Goal: Task Accomplishment & Management: Complete application form

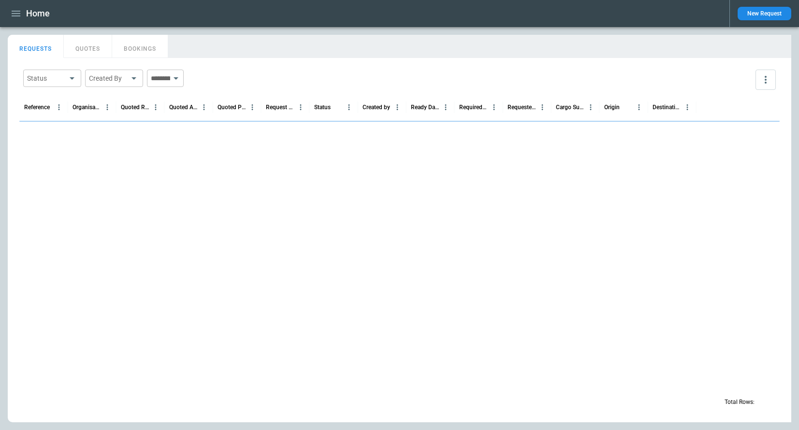
click at [15, 10] on icon "button" at bounding box center [16, 14] width 12 height 12
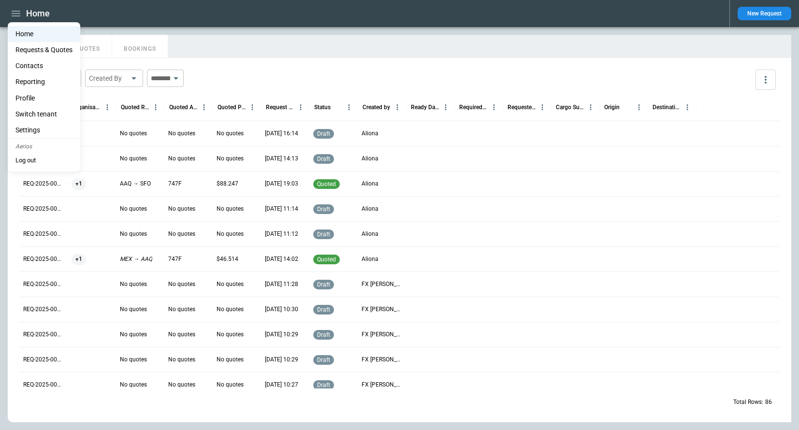
click at [309, 38] on div at bounding box center [399, 215] width 799 height 430
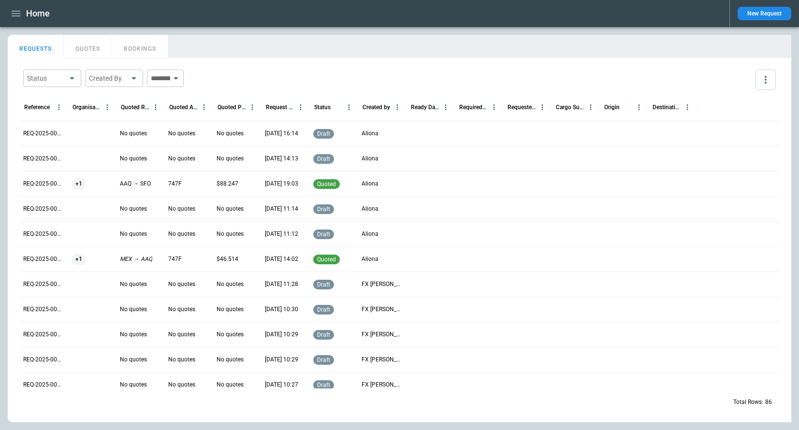
click at [761, 15] on button "New Request" at bounding box center [765, 14] width 54 height 14
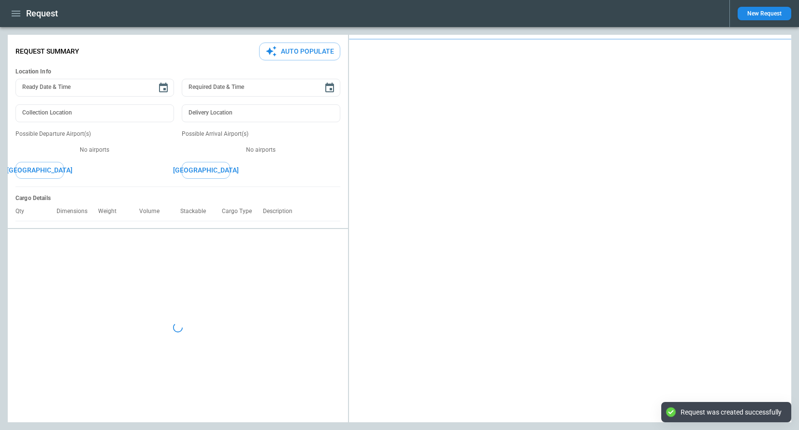
type textarea "*"
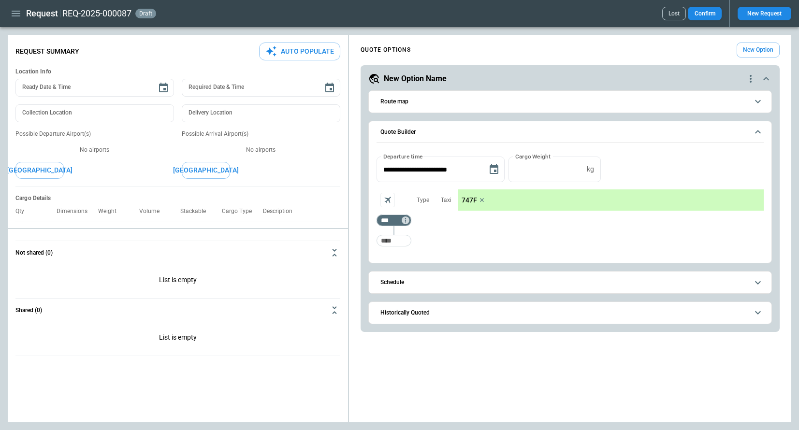
click at [760, 105] on icon "scrollable content" at bounding box center [758, 102] width 12 height 12
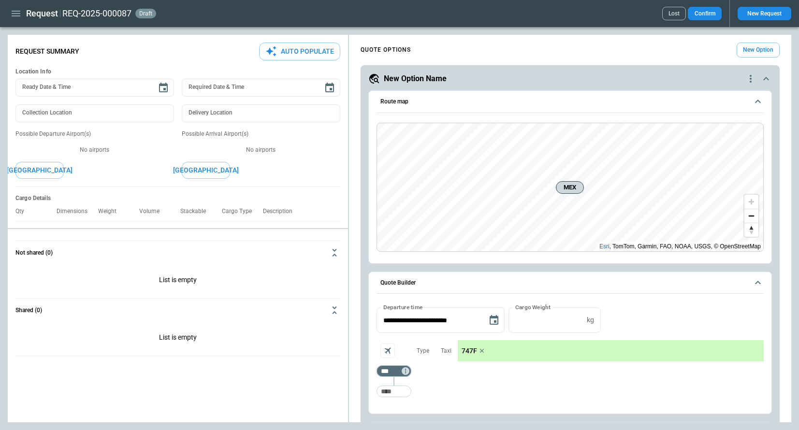
click at [760, 105] on icon "scrollable content" at bounding box center [758, 102] width 12 height 12
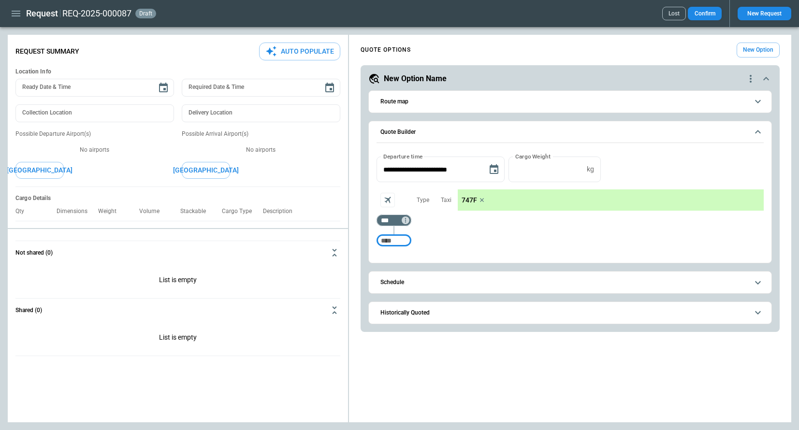
click at [401, 243] on input "Too short" at bounding box center [394, 240] width 31 height 17
type input "***"
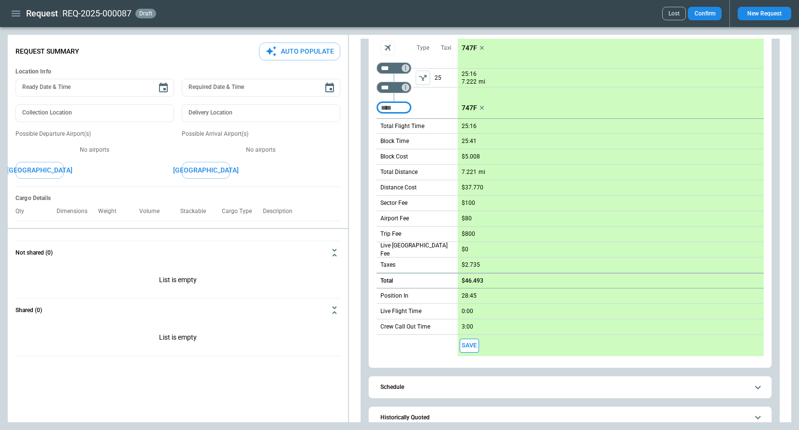
scroll to position [170, 0]
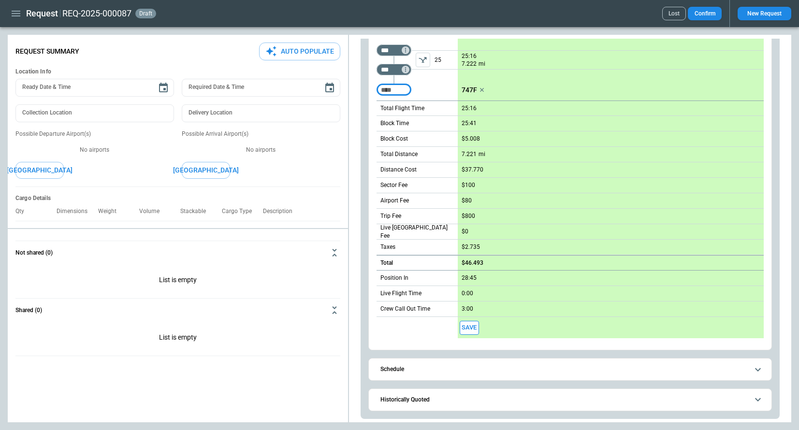
click at [442, 401] on span "Historically Quoted" at bounding box center [565, 400] width 368 height 6
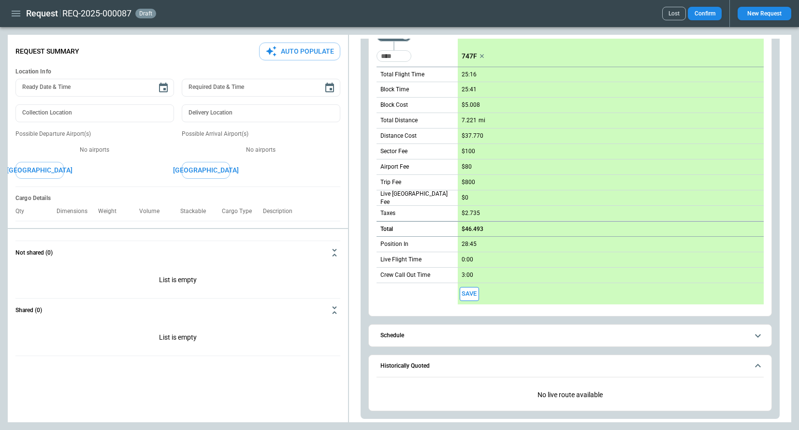
scroll to position [0, 0]
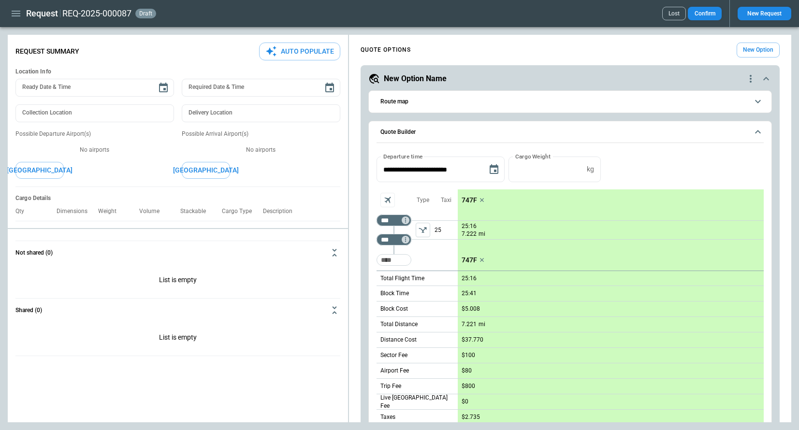
click at [421, 232] on icon "left aligned" at bounding box center [423, 230] width 10 height 10
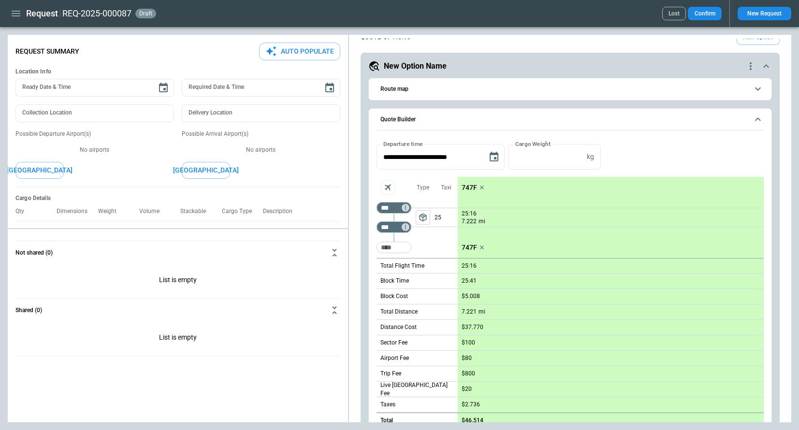
scroll to position [11, 0]
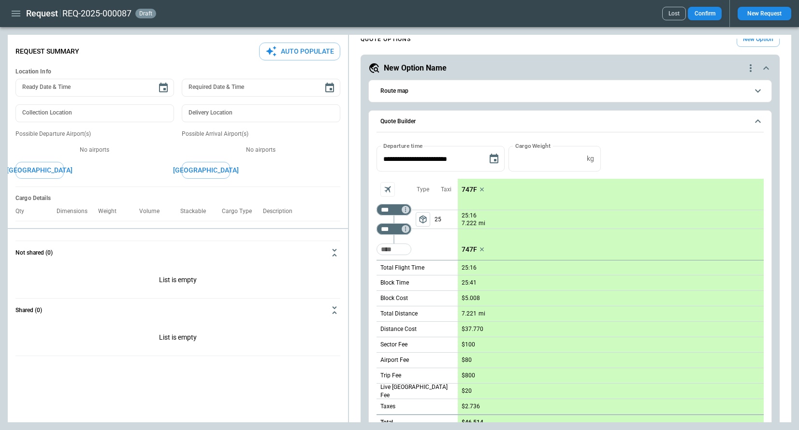
click at [470, 188] on p "747F" at bounding box center [469, 190] width 15 height 8
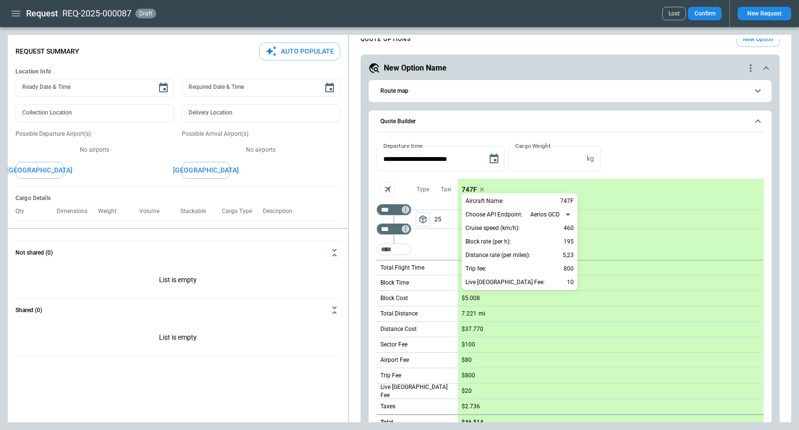
click at [534, 215] on body "**********" at bounding box center [399, 215] width 799 height 430
click at [549, 246] on li "ForeFlight" at bounding box center [551, 244] width 49 height 14
type input "**********"
click at [653, 150] on div at bounding box center [399, 215] width 799 height 430
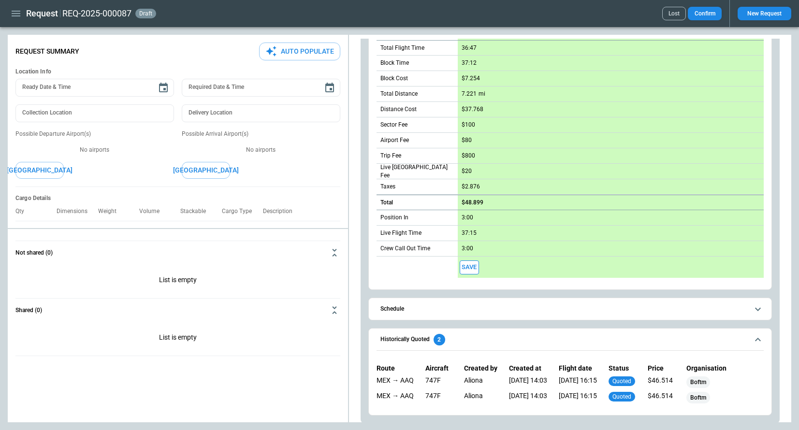
scroll to position [235, 0]
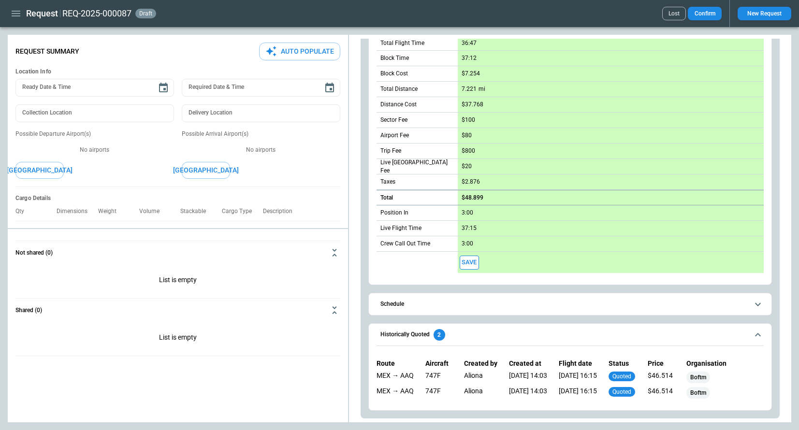
click at [555, 303] on span "Schedule" at bounding box center [565, 304] width 368 height 6
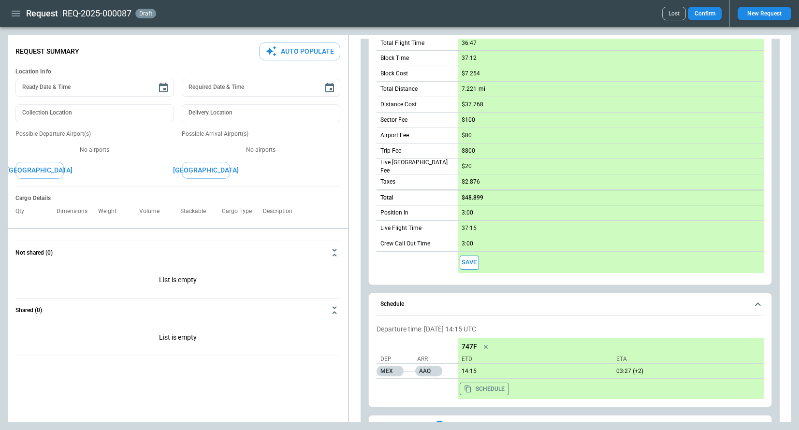
click at [555, 303] on span "Schedule" at bounding box center [565, 304] width 368 height 6
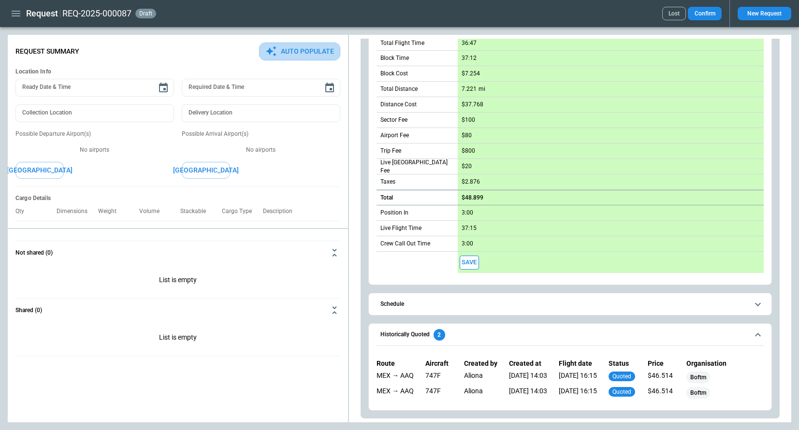
click at [308, 54] on button "Auto Populate" at bounding box center [299, 52] width 81 height 18
type textarea "*"
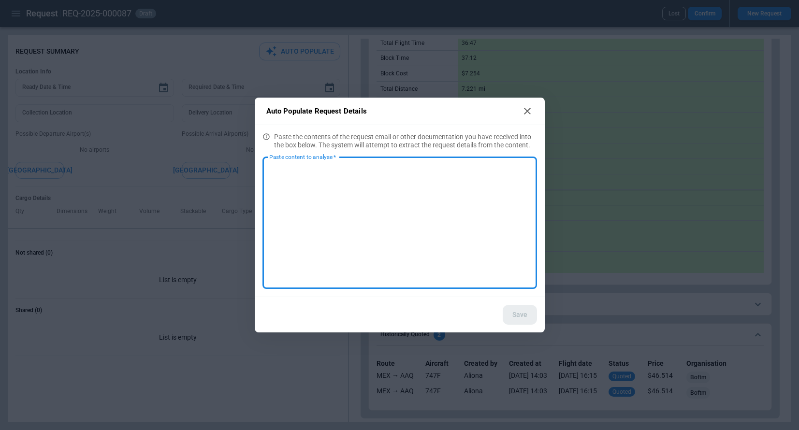
paste textarea "**********"
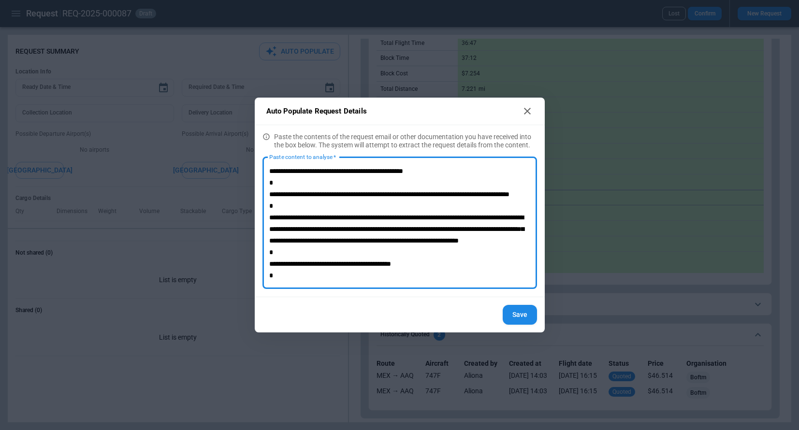
scroll to position [56, 0]
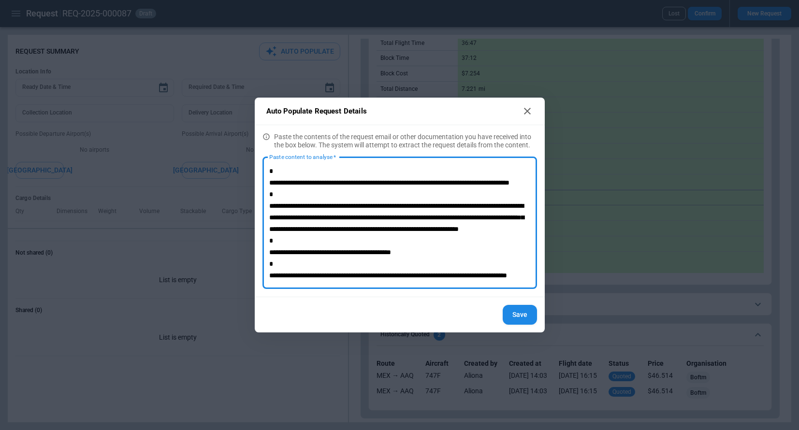
type textarea "**********"
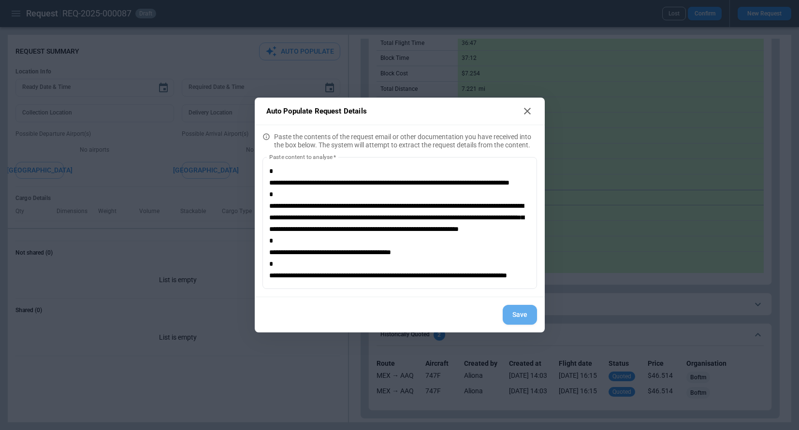
click at [521, 320] on button "Save" at bounding box center [520, 315] width 34 height 20
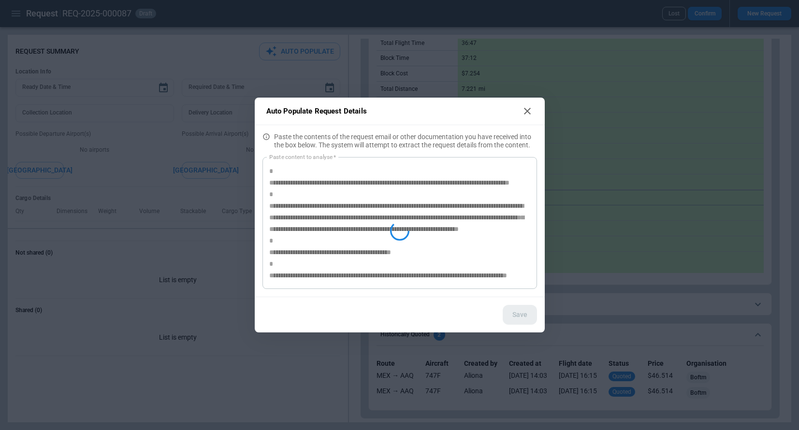
type textarea "*"
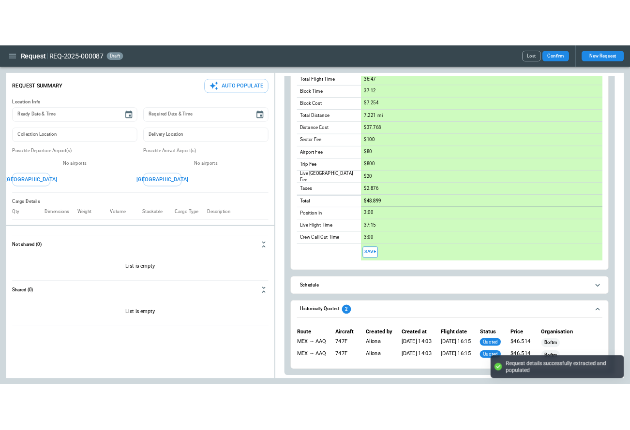
scroll to position [0, 0]
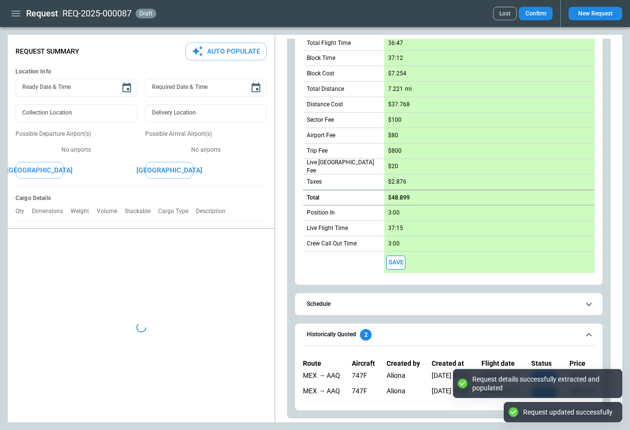
type textarea "*"
type input "**********"
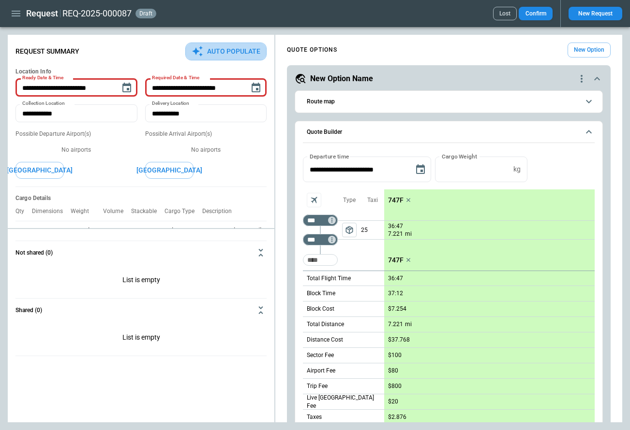
click at [233, 53] on button "Auto Populate" at bounding box center [225, 52] width 81 height 18
type textarea "*"
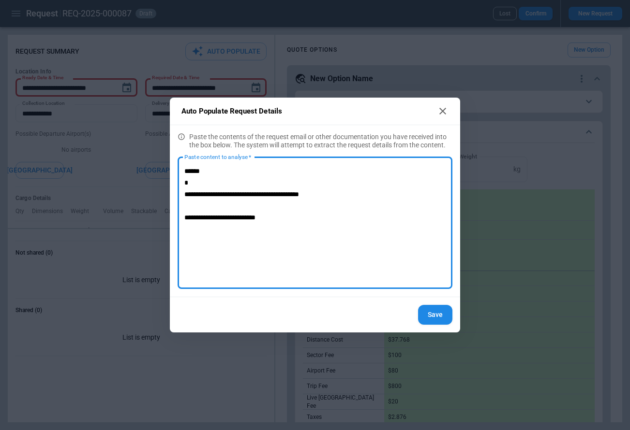
type textarea "**********"
click at [433, 317] on button "Save" at bounding box center [435, 315] width 34 height 20
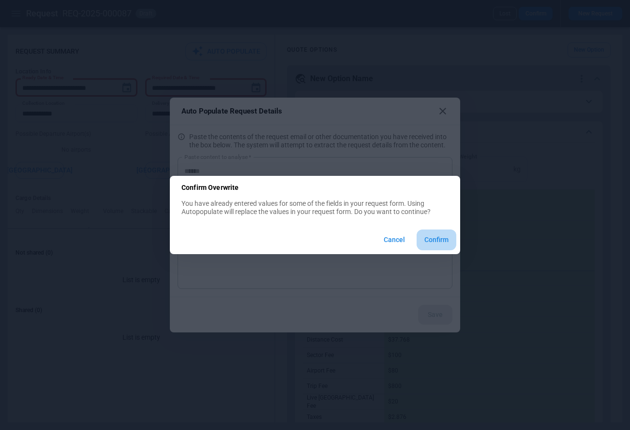
click at [443, 238] on button "Confirm" at bounding box center [436, 240] width 40 height 21
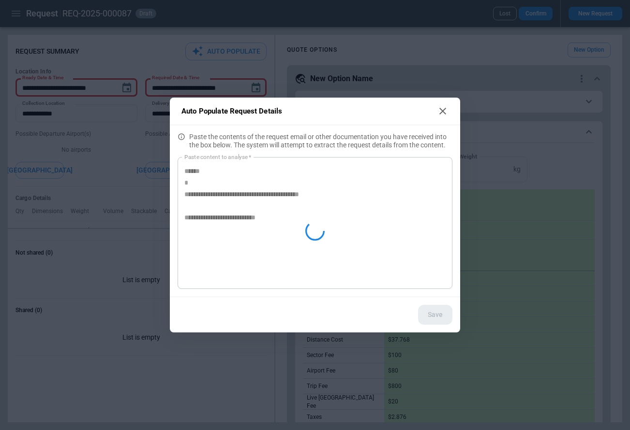
type textarea "*"
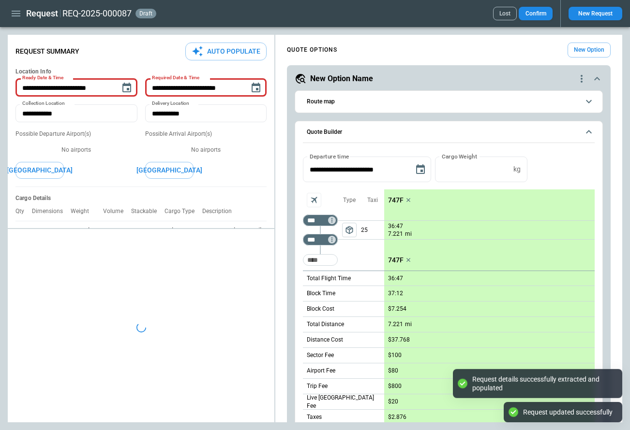
type textarea "*"
type input "***"
type input "*********"
type textarea "*"
type input "**********"
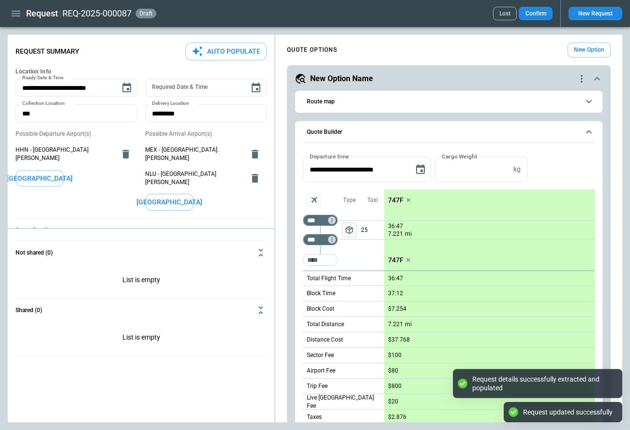
scroll to position [235, 0]
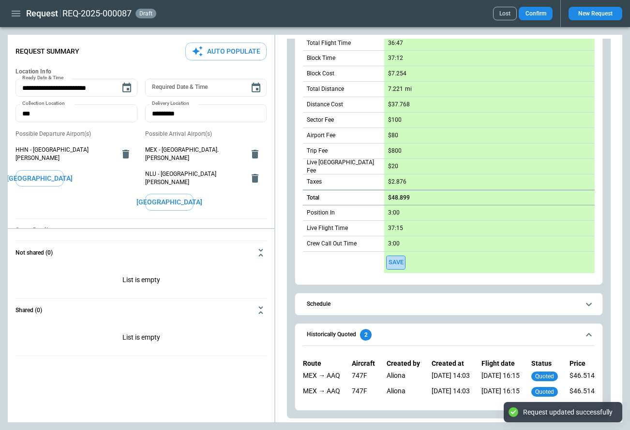
click at [391, 266] on button "Save" at bounding box center [395, 263] width 19 height 14
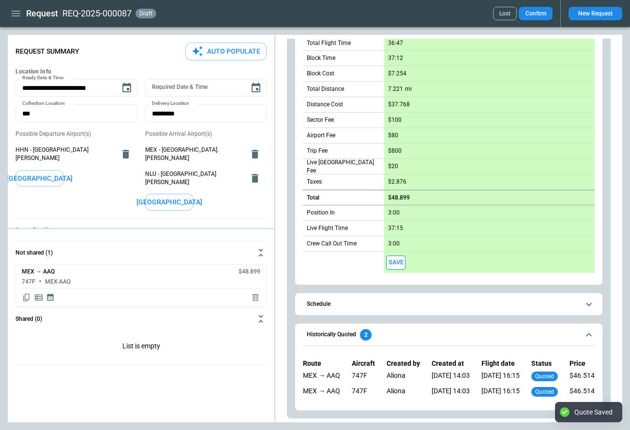
type textarea "*"
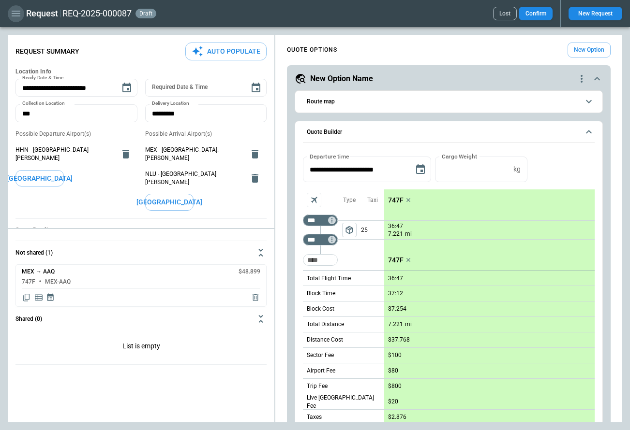
click at [18, 16] on icon "button" at bounding box center [16, 14] width 12 height 12
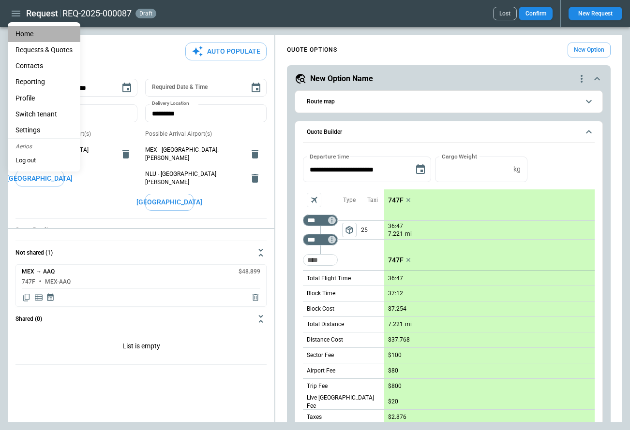
click at [26, 31] on li "Home" at bounding box center [44, 34] width 73 height 16
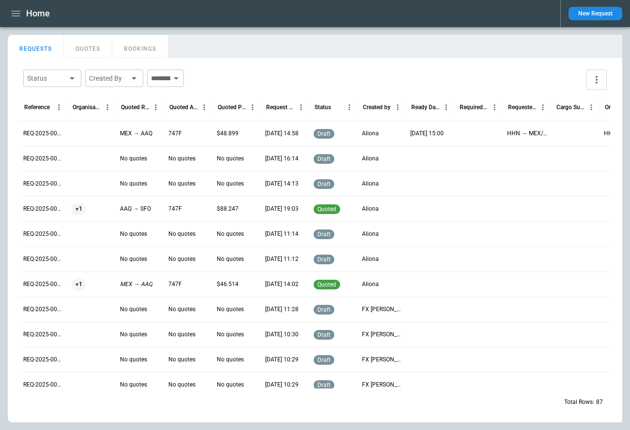
click at [91, 54] on button "QUOTES" at bounding box center [88, 46] width 48 height 23
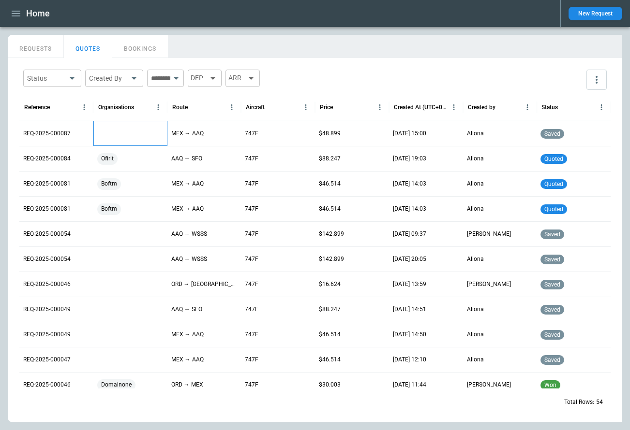
click at [105, 138] on div at bounding box center [130, 133] width 74 height 25
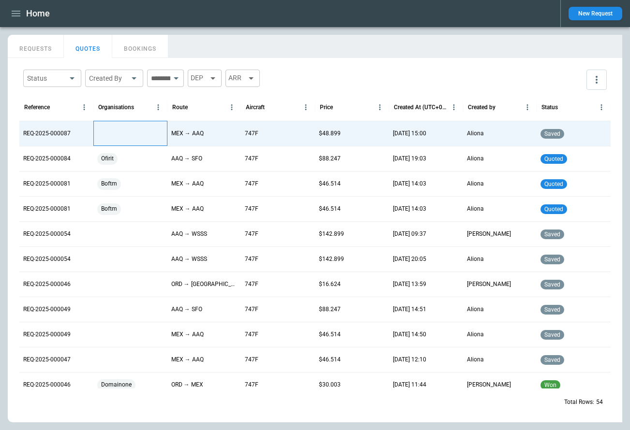
click at [108, 138] on div at bounding box center [130, 133] width 74 height 25
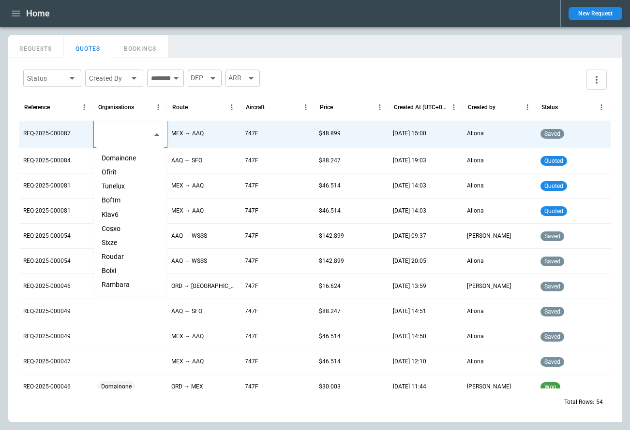
click at [120, 139] on input "text" at bounding box center [123, 134] width 50 height 17
click at [118, 161] on li "Domainone" at bounding box center [130, 158] width 73 height 14
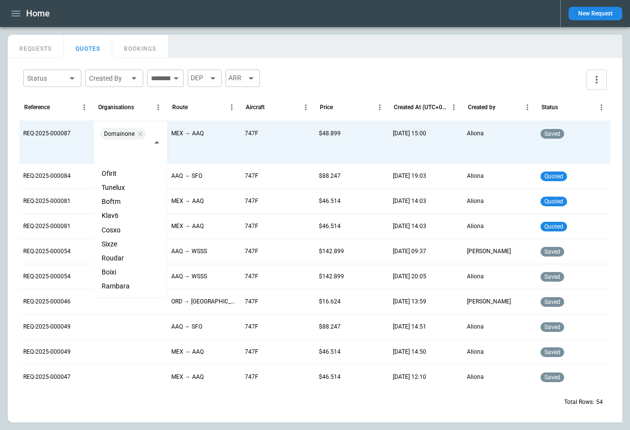
click at [327, 84] on div "Status ​ Created By ​ ​ DEP ARR" at bounding box center [314, 80] width 591 height 28
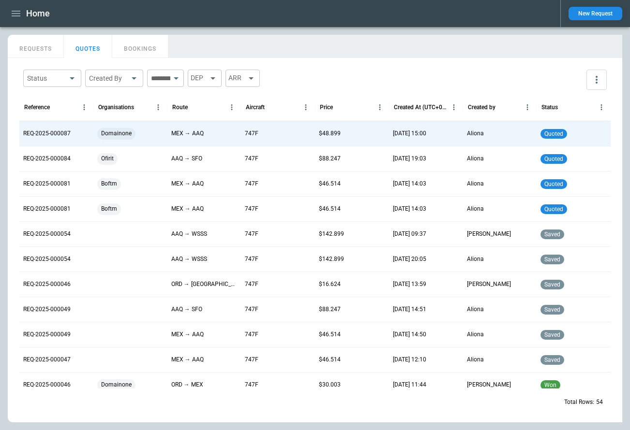
click at [327, 73] on div "Status ​ Created By ​ ​ DEP ARR" at bounding box center [314, 80] width 591 height 28
click at [45, 132] on p "REQ-2025-000087" at bounding box center [46, 134] width 47 height 8
